Goal: Transaction & Acquisition: Purchase product/service

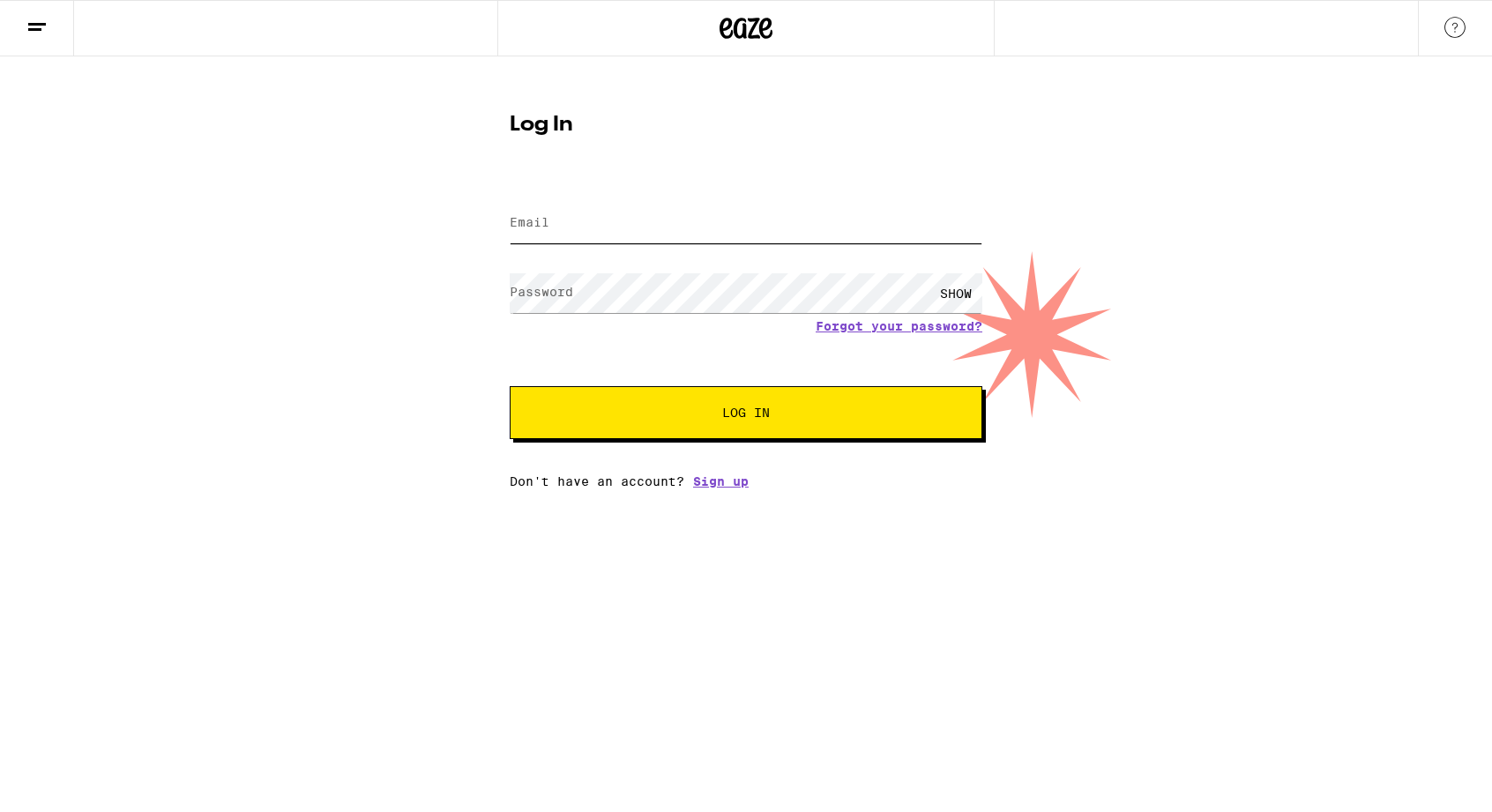
type input "[EMAIL_ADDRESS][DOMAIN_NAME]"
click at [689, 433] on button "Log In" at bounding box center [745, 412] width 472 height 53
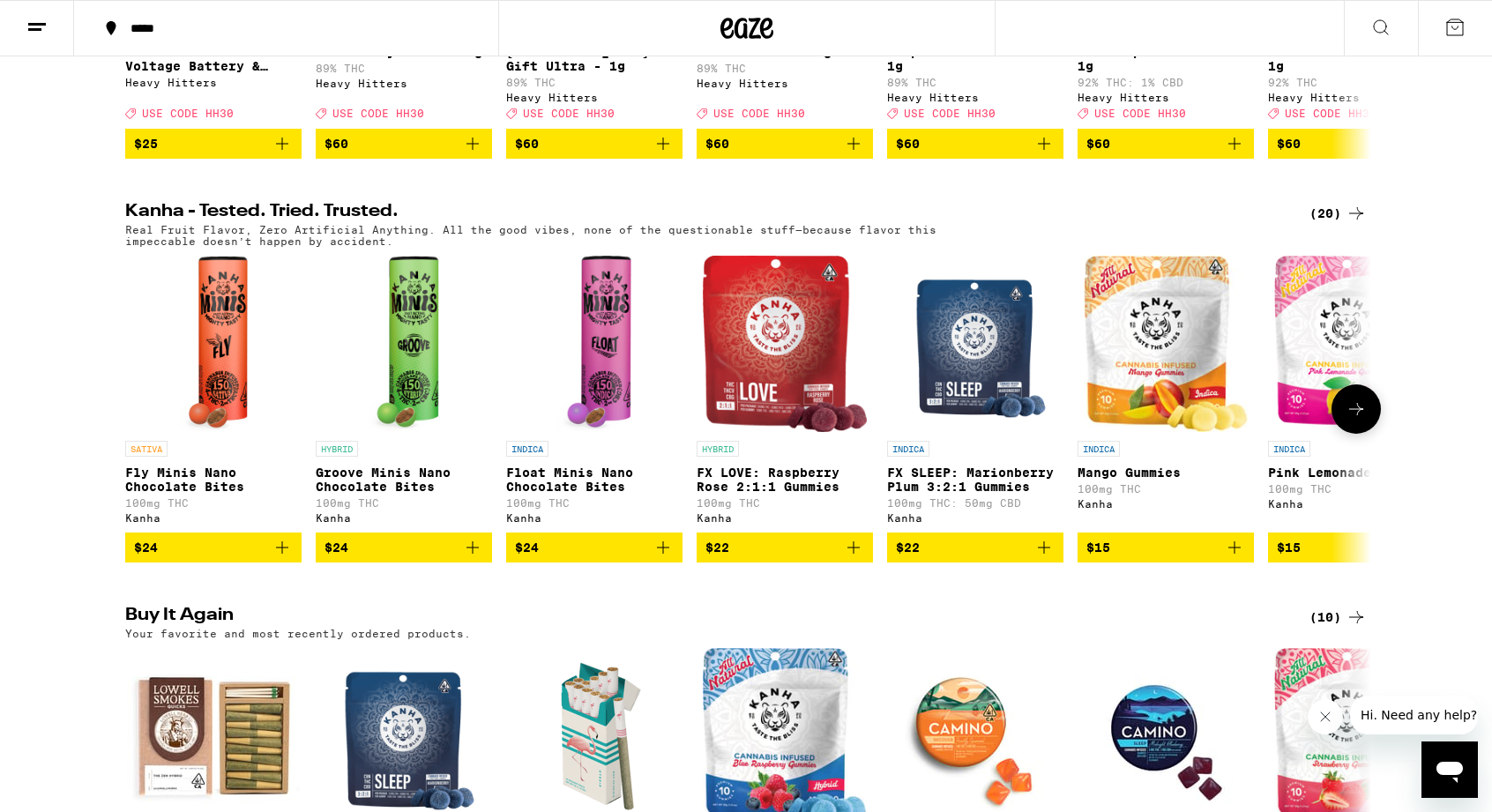
scroll to position [904, 0]
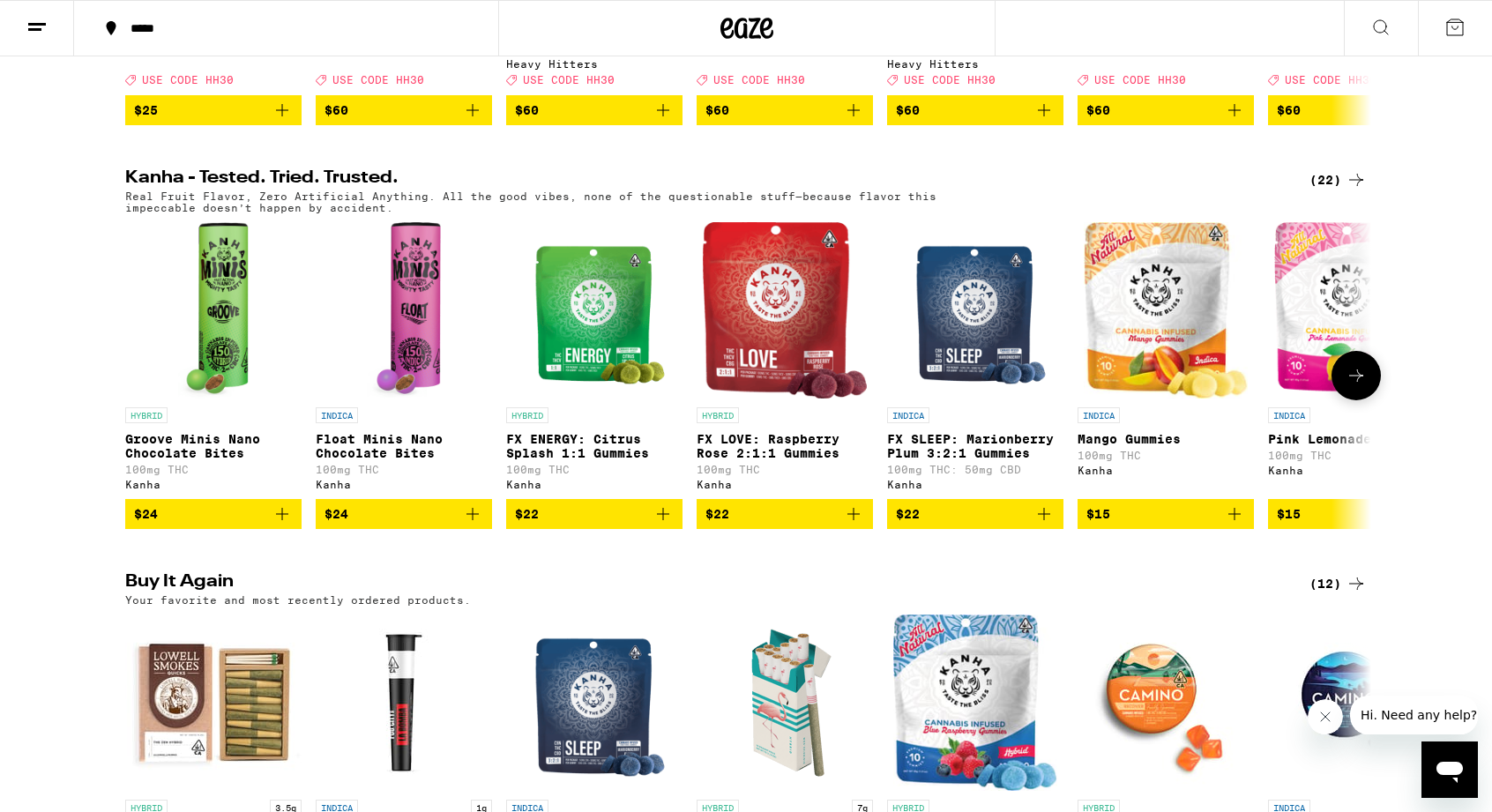
click at [939, 525] on span "$22" at bounding box center [975, 514] width 159 height 21
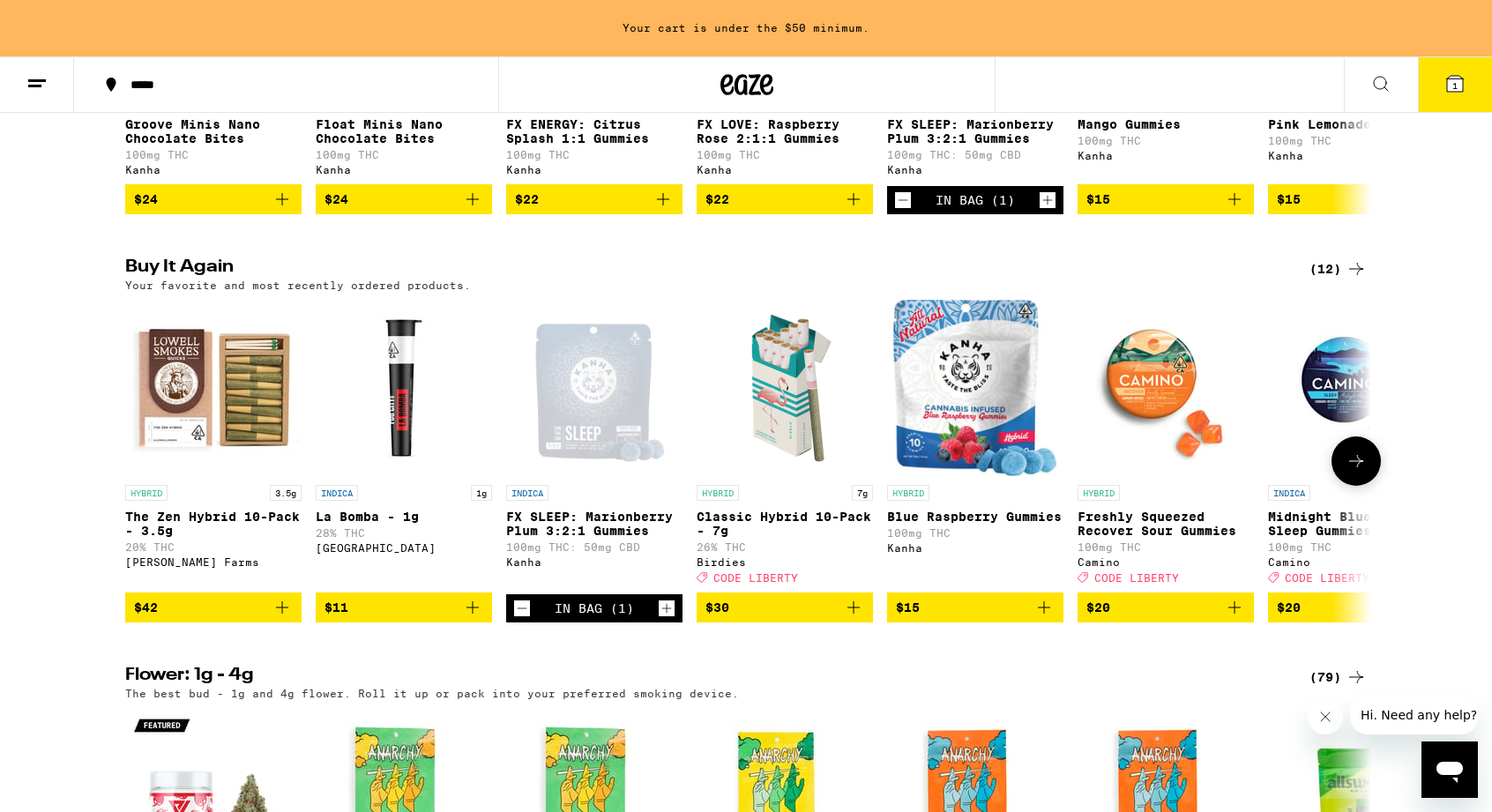
click at [217, 618] on span "$42" at bounding box center [214, 607] width 159 height 21
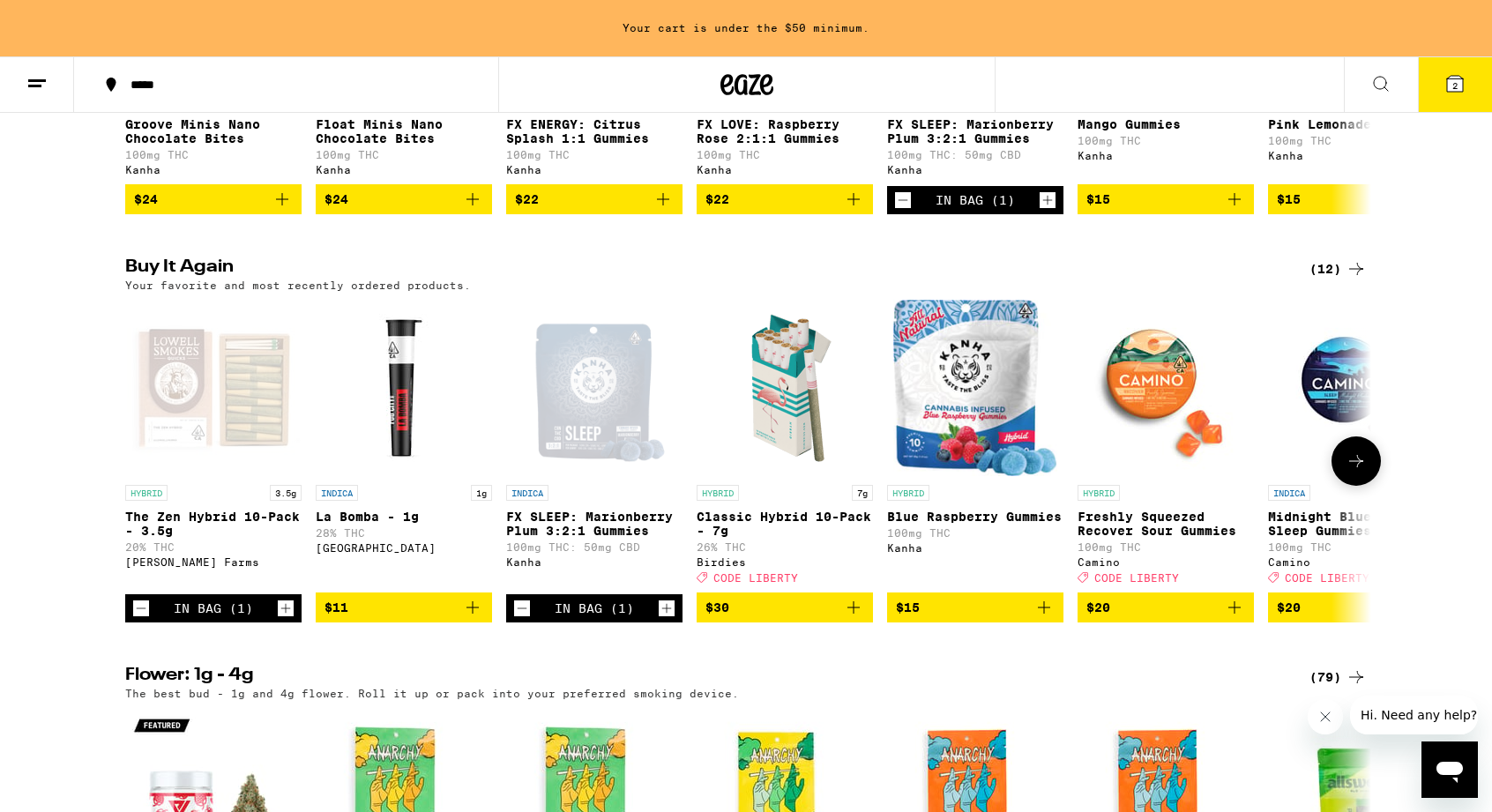
scroll to position [1218, 0]
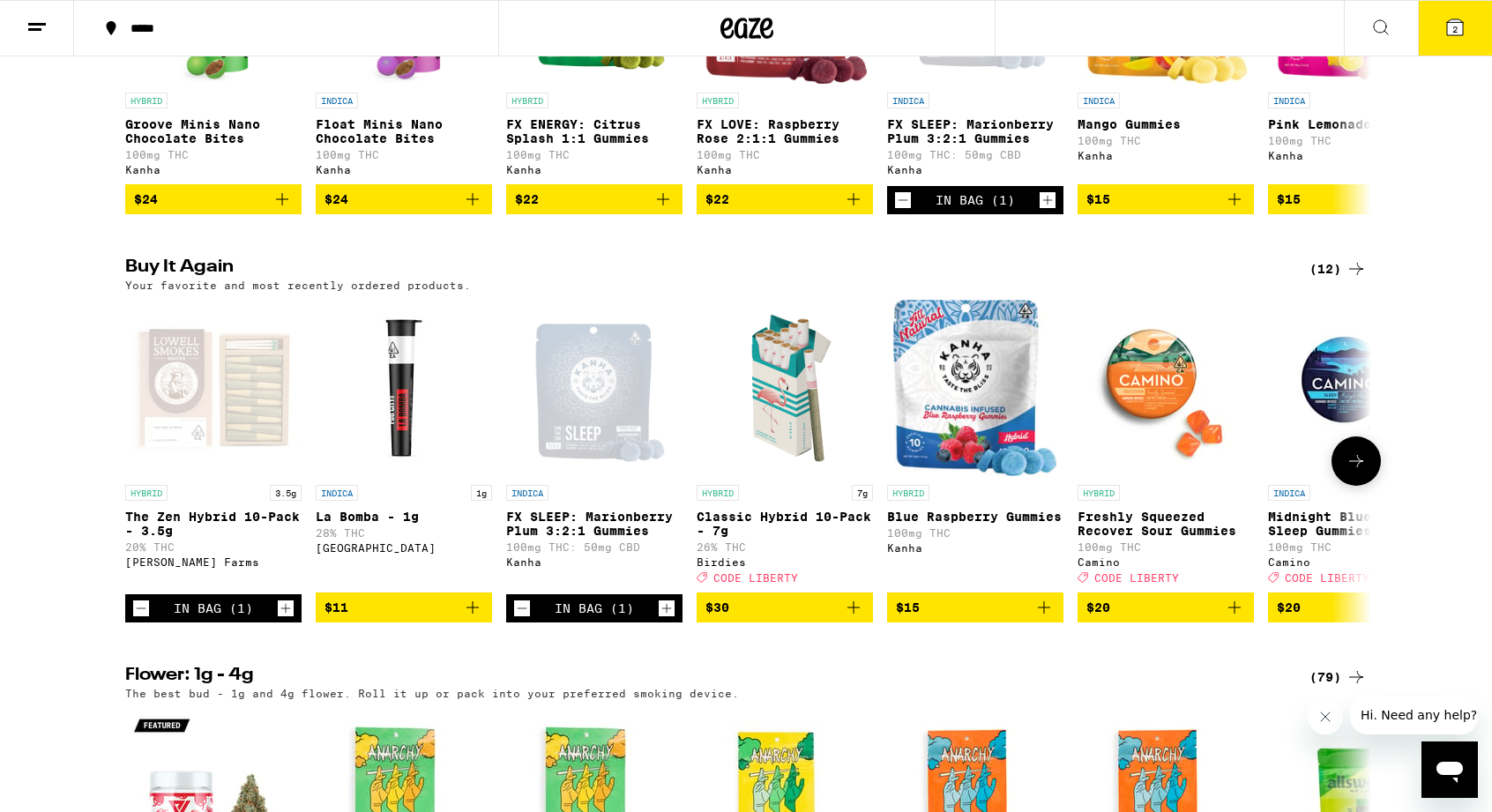
click at [781, 622] on button "$30" at bounding box center [784, 607] width 176 height 30
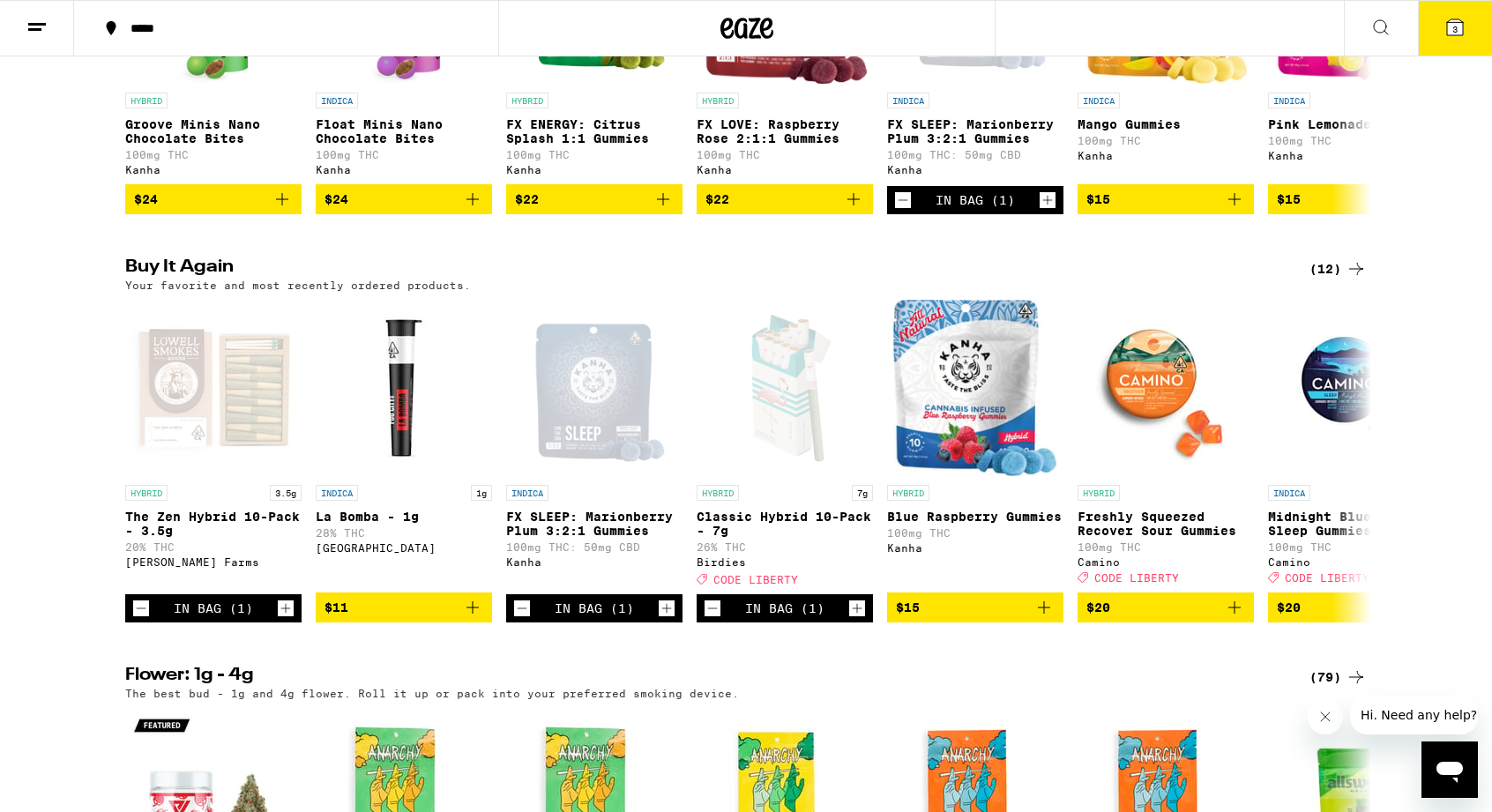
click at [1450, 44] on button "3" at bounding box center [1454, 28] width 74 height 55
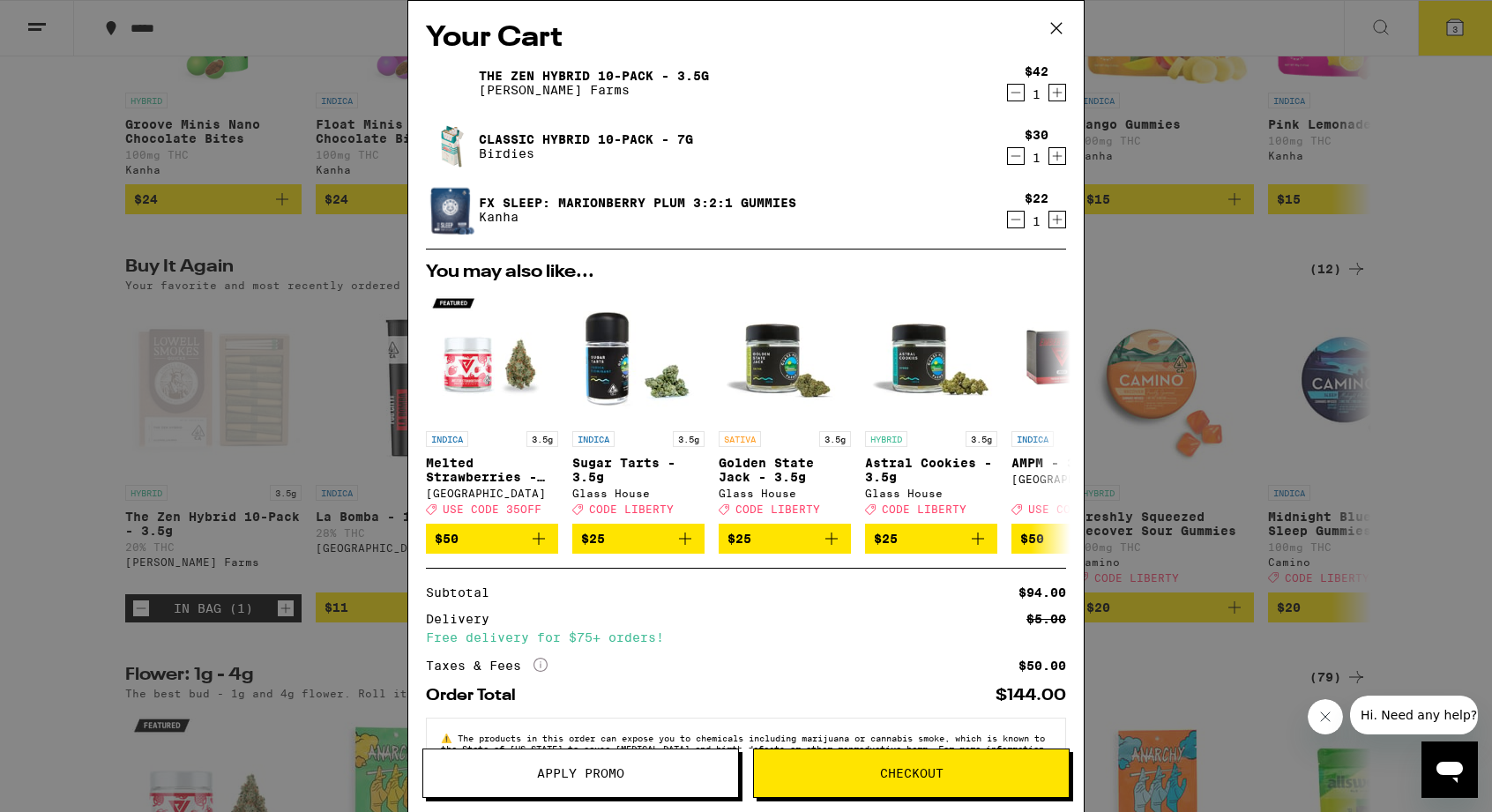
click at [880, 767] on span "Checkout" at bounding box center [912, 773] width 63 height 12
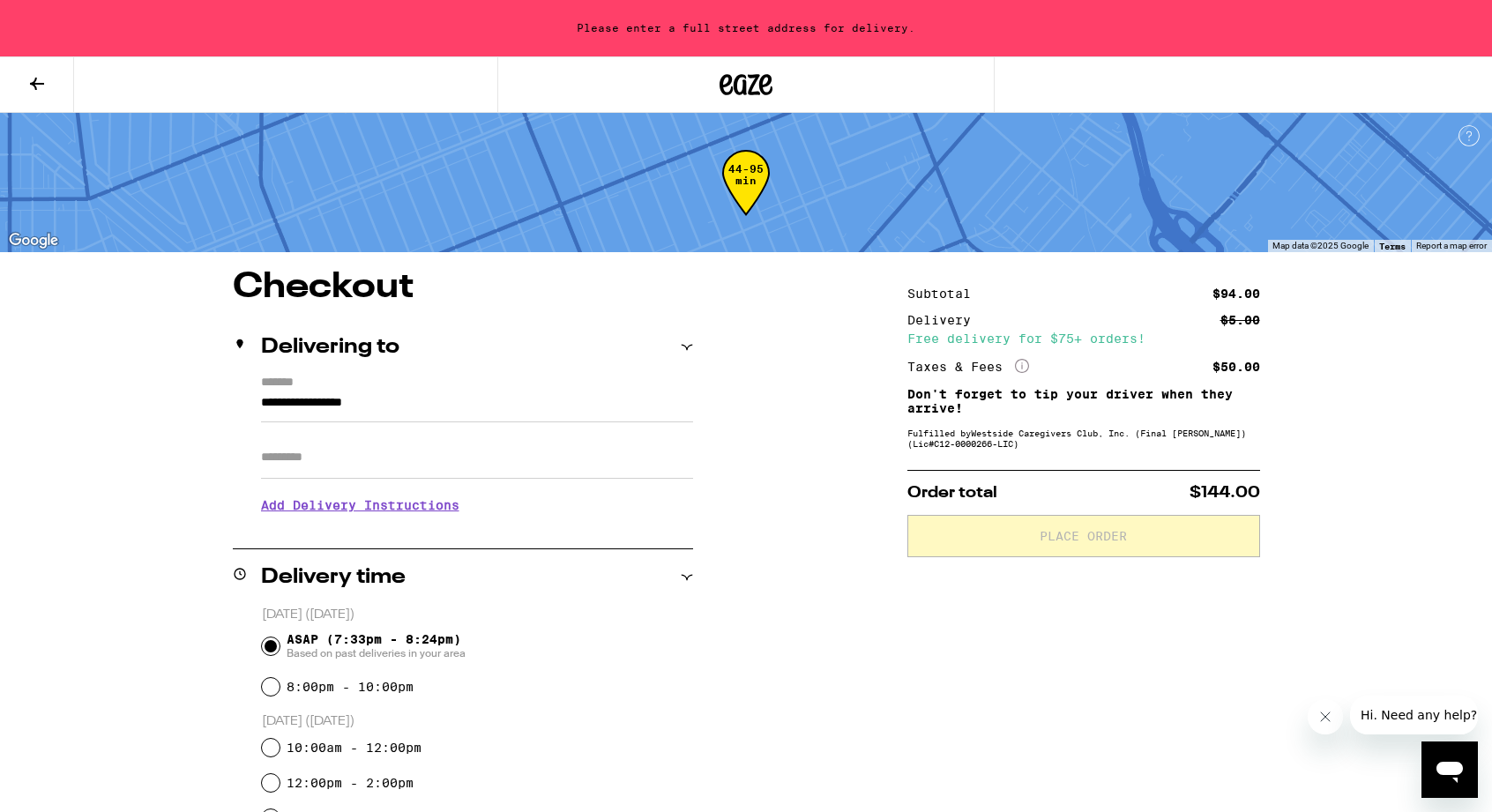
drag, startPoint x: 330, startPoint y: 403, endPoint x: 172, endPoint y: 407, distance: 158.1
click at [172, 407] on div "**********" at bounding box center [746, 799] width 1270 height 1058
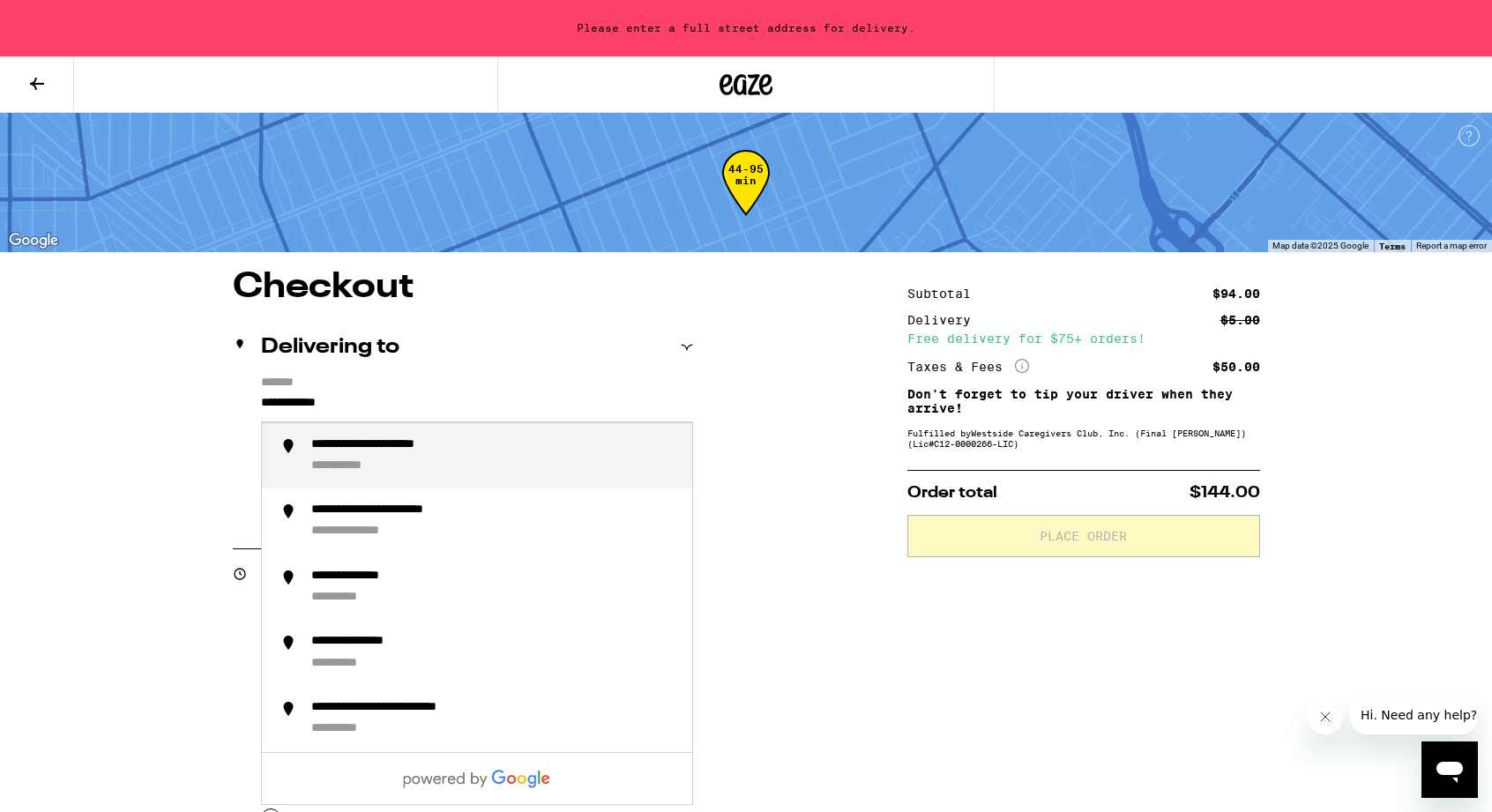
click at [316, 457] on div "**********" at bounding box center [494, 457] width 367 height 38
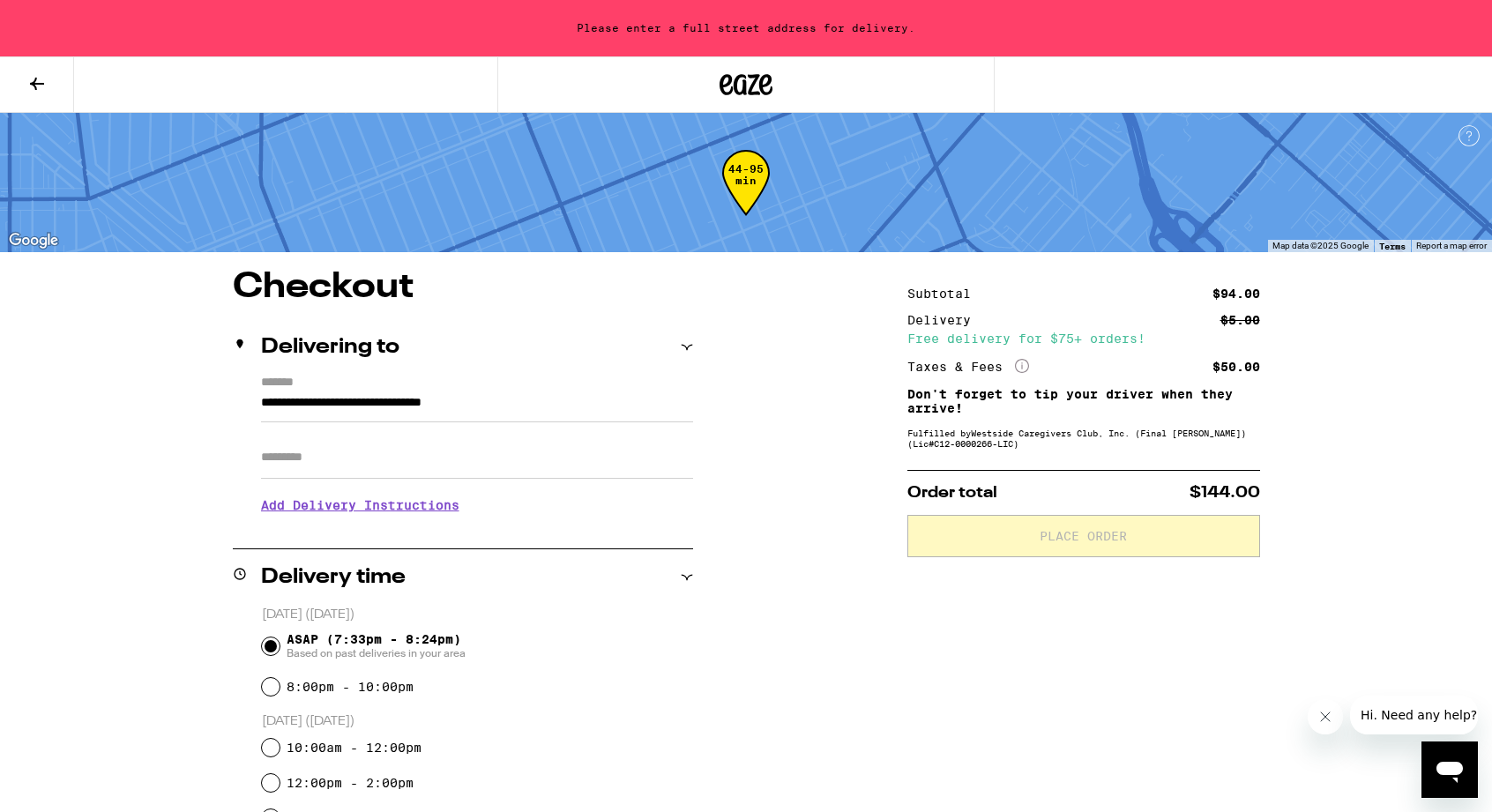
type input "**********"
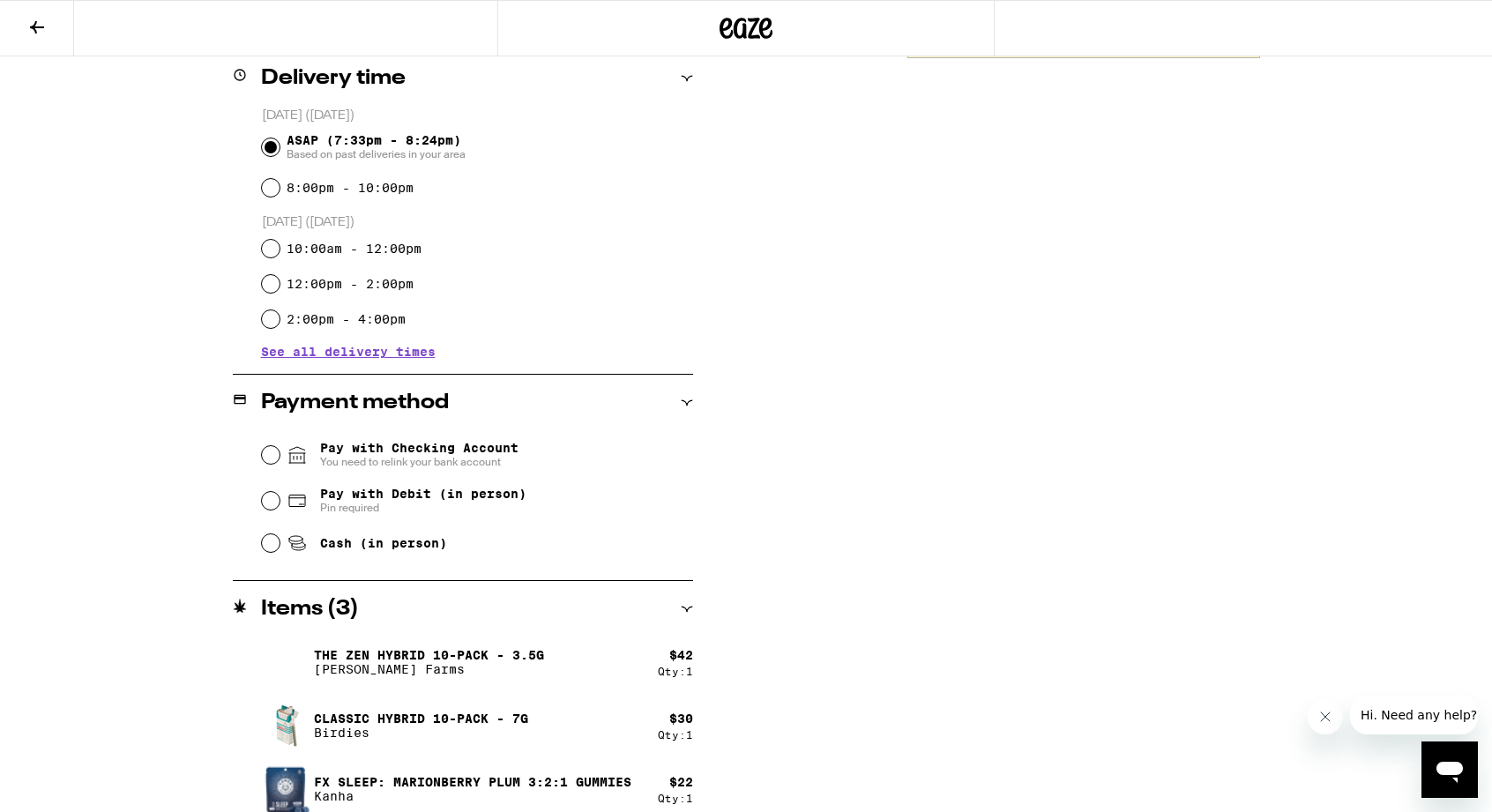
scroll to position [460, 0]
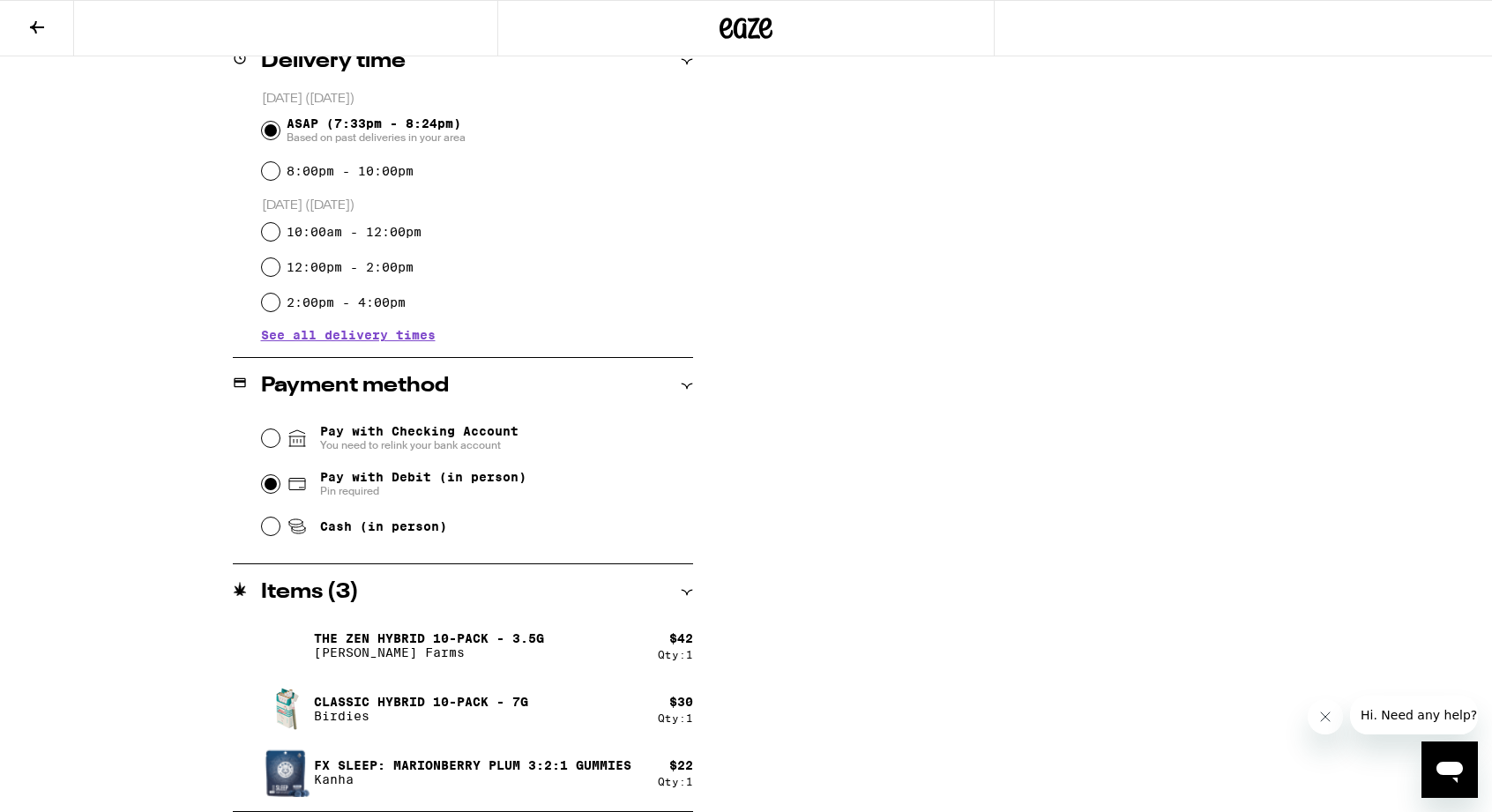
click at [277, 485] on input "Pay with Debit (in person) Pin required" at bounding box center [270, 484] width 17 height 17
radio input "true"
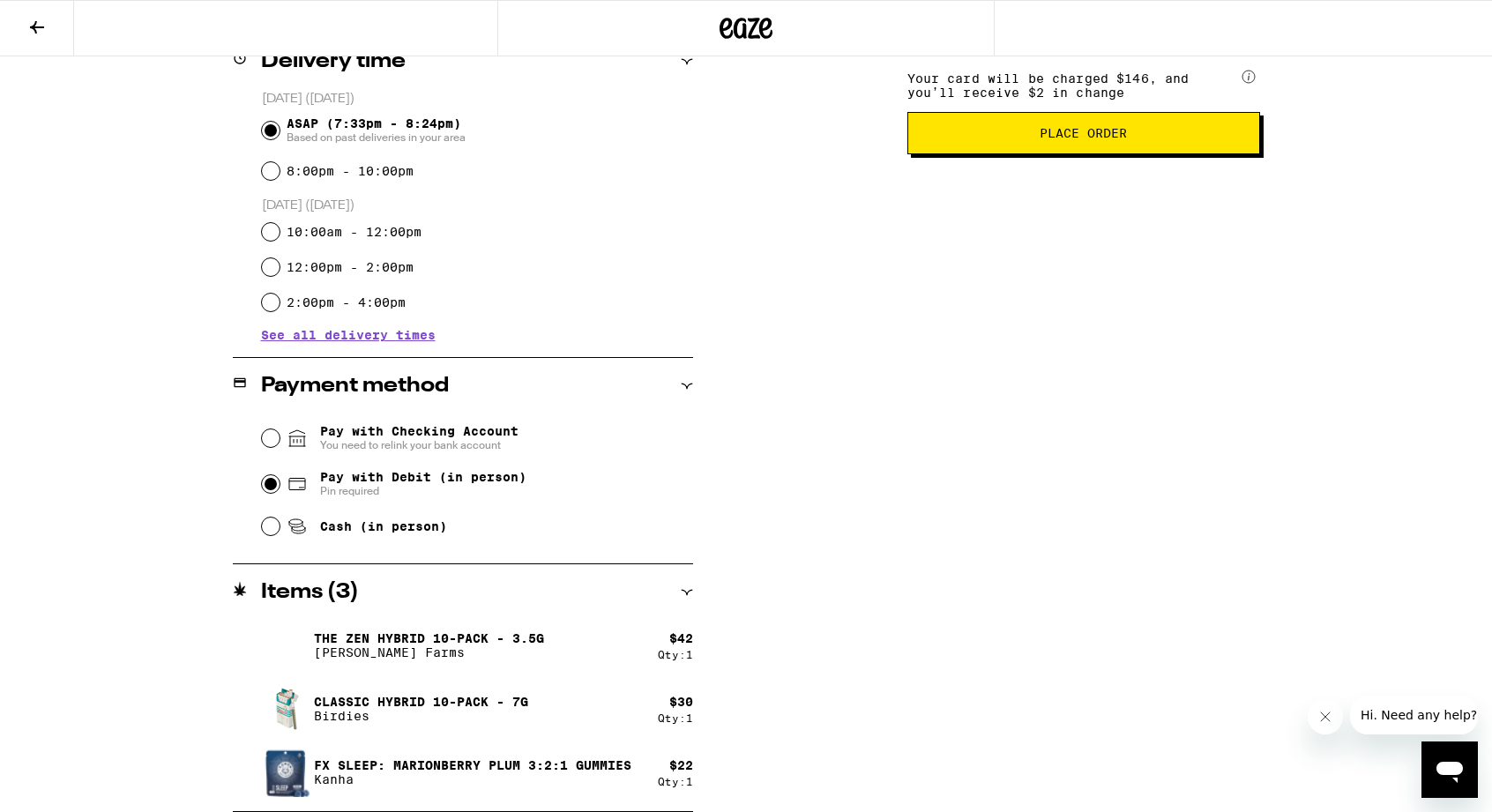
click at [1096, 139] on span "Place Order" at bounding box center [1082, 133] width 87 height 12
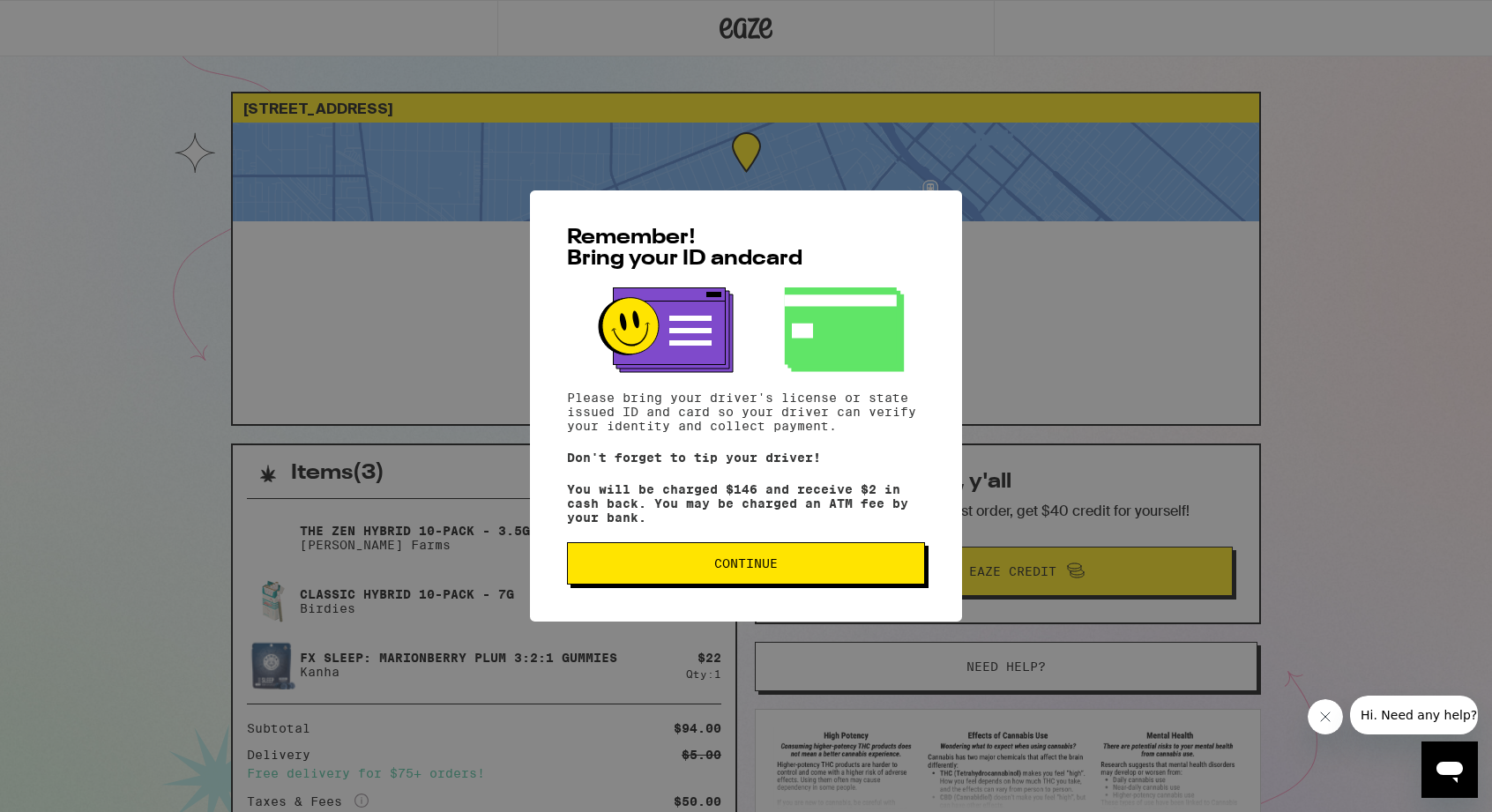
click at [750, 570] on span "Continue" at bounding box center [746, 563] width 63 height 12
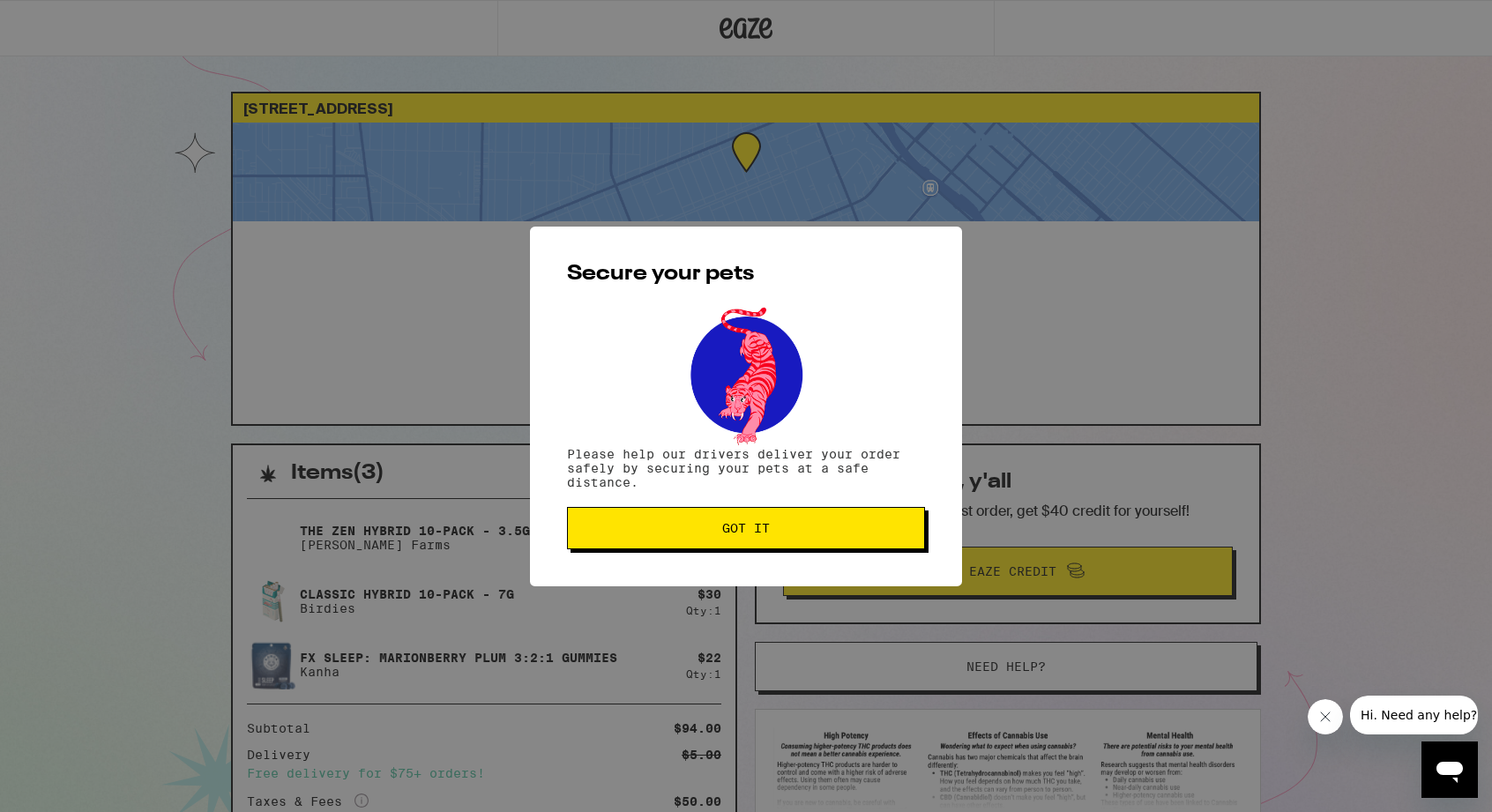
click at [747, 534] on span "Got it" at bounding box center [746, 528] width 48 height 12
